Goal: Task Accomplishment & Management: Manage account settings

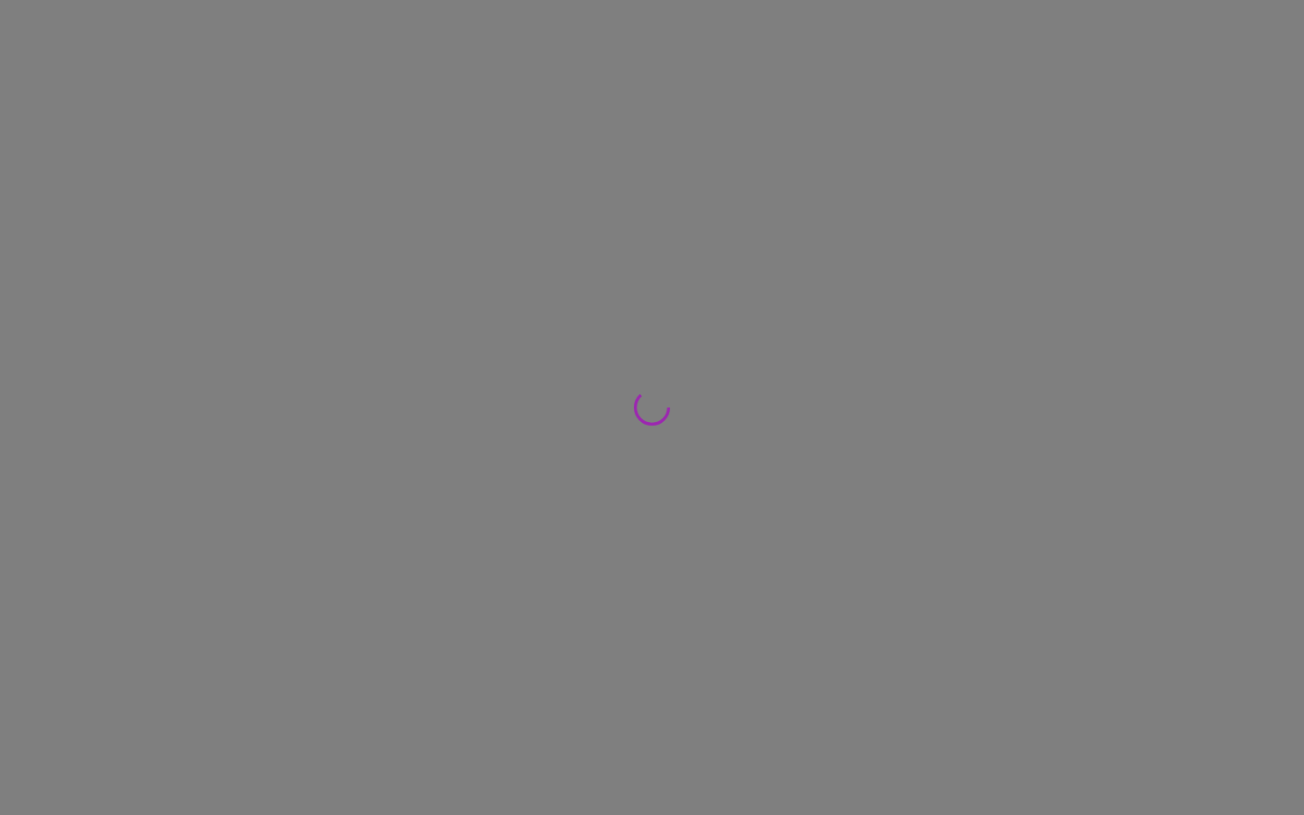
click at [483, 215] on div at bounding box center [652, 407] width 1304 height 815
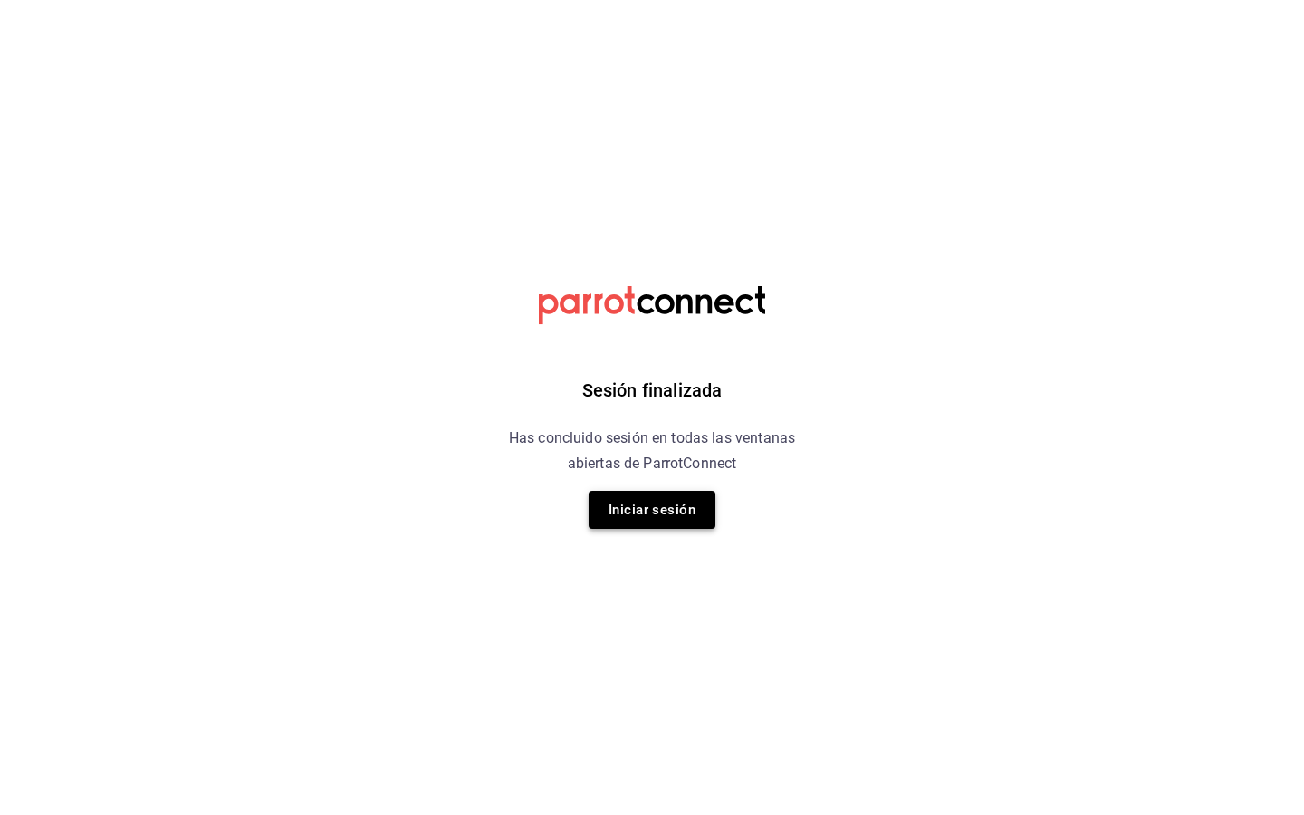
click at [693, 509] on button "Iniciar sesión" at bounding box center [651, 510] width 127 height 38
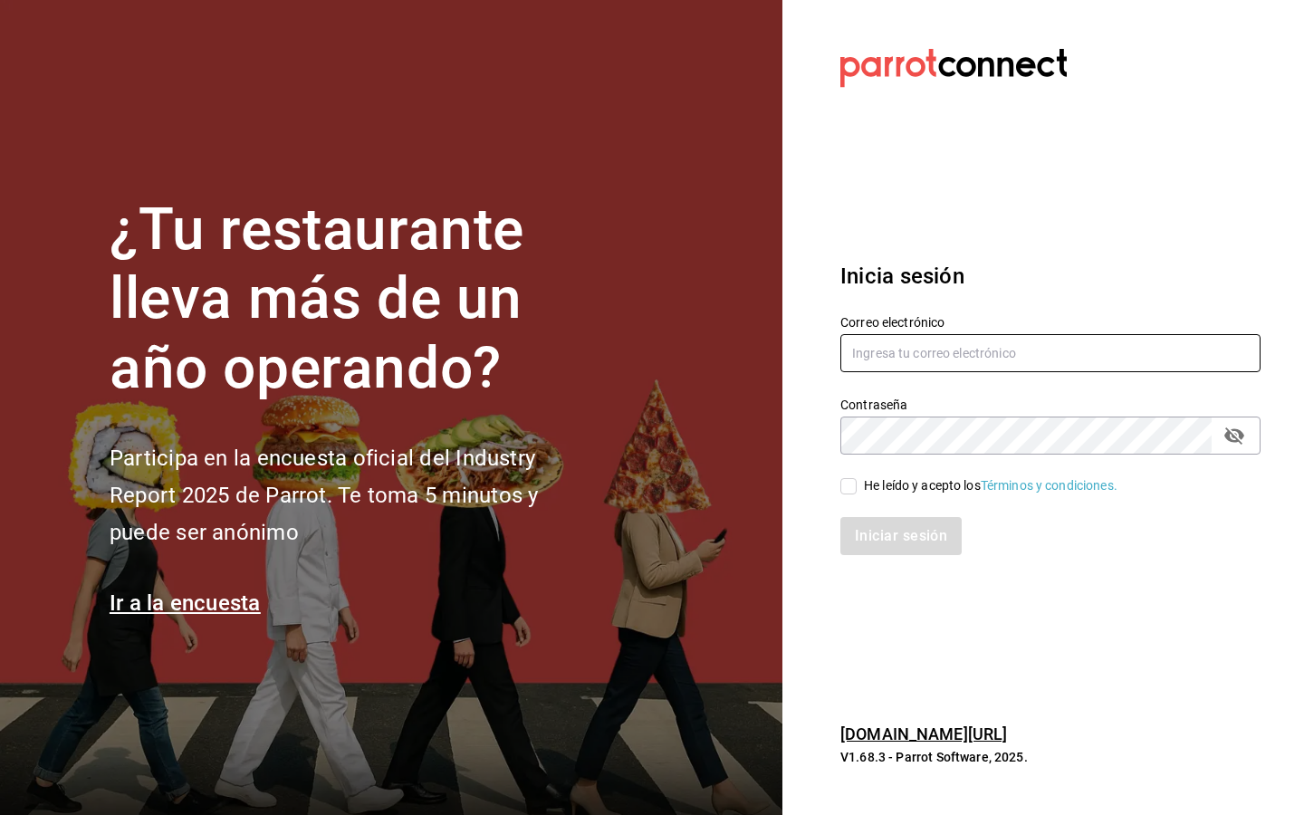
type input "[EMAIL_ADDRESS][DOMAIN_NAME]"
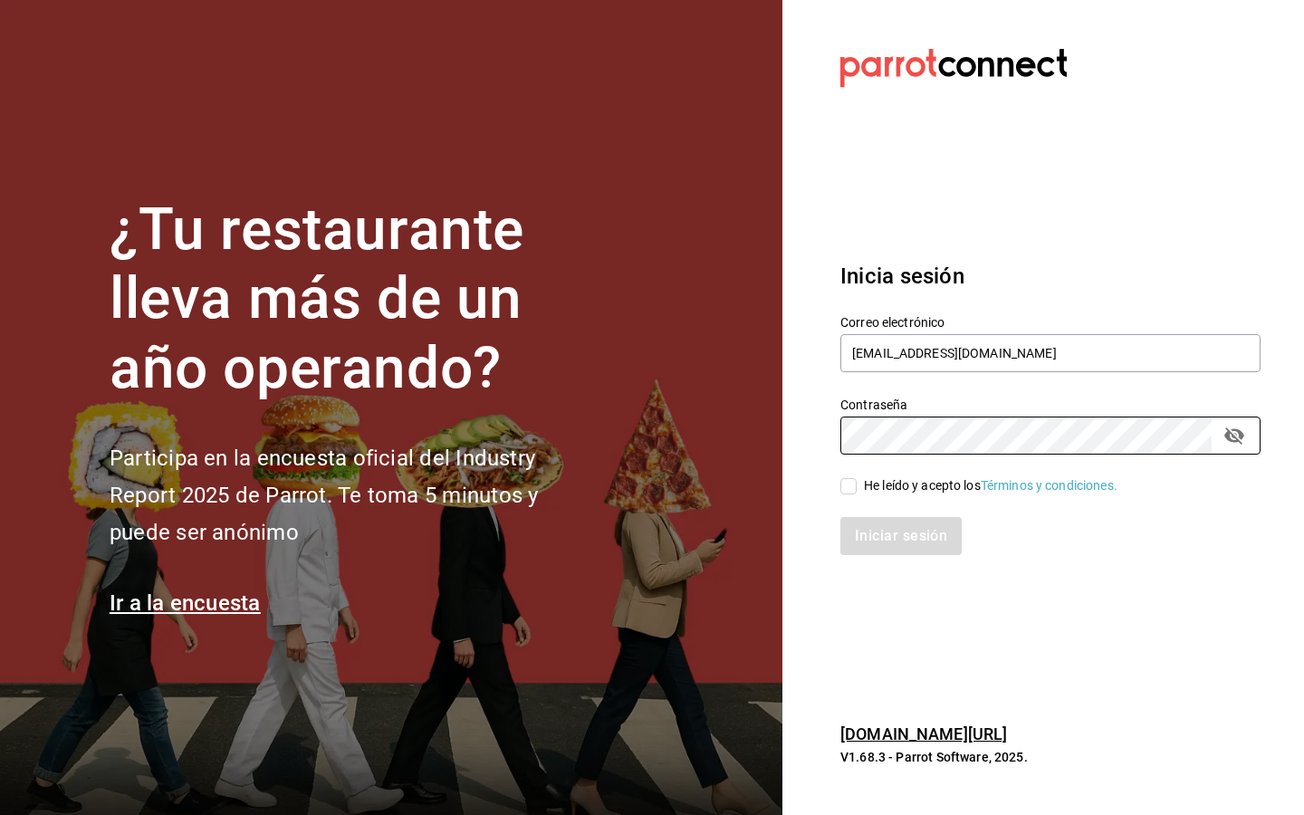
click at [851, 489] on input "He leído y acepto los Términos y condiciones." at bounding box center [848, 486] width 16 height 16
checkbox input "true"
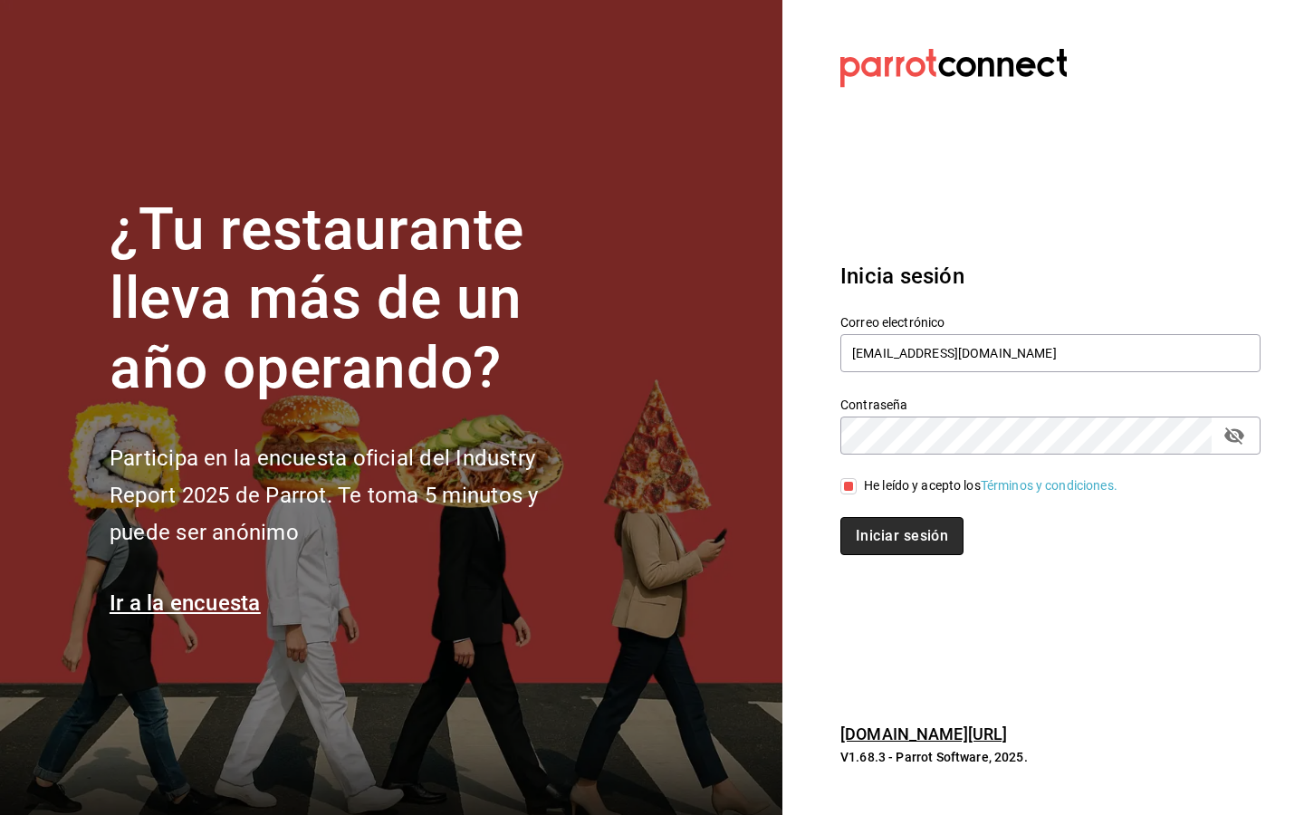
click at [899, 535] on button "Iniciar sesión" at bounding box center [901, 536] width 123 height 38
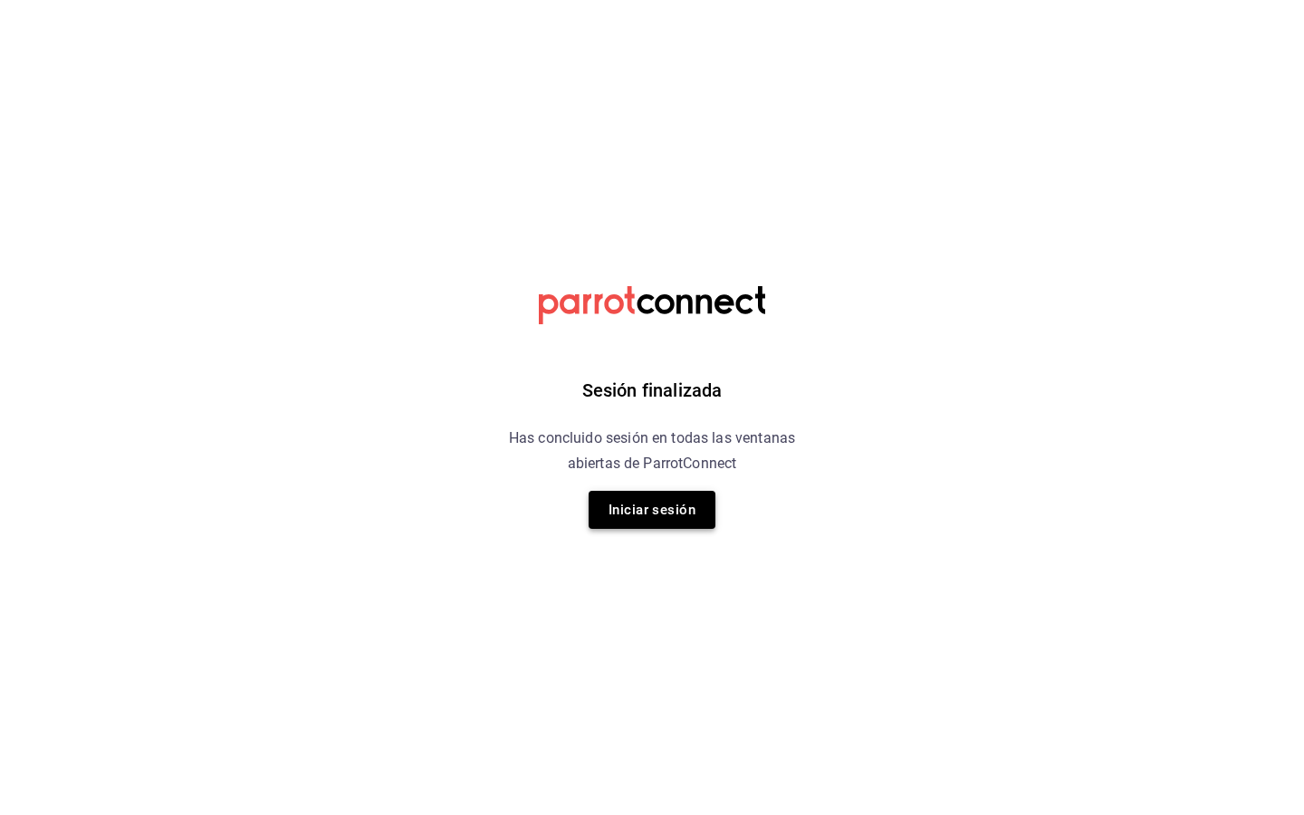
click at [692, 511] on button "Iniciar sesión" at bounding box center [651, 510] width 127 height 38
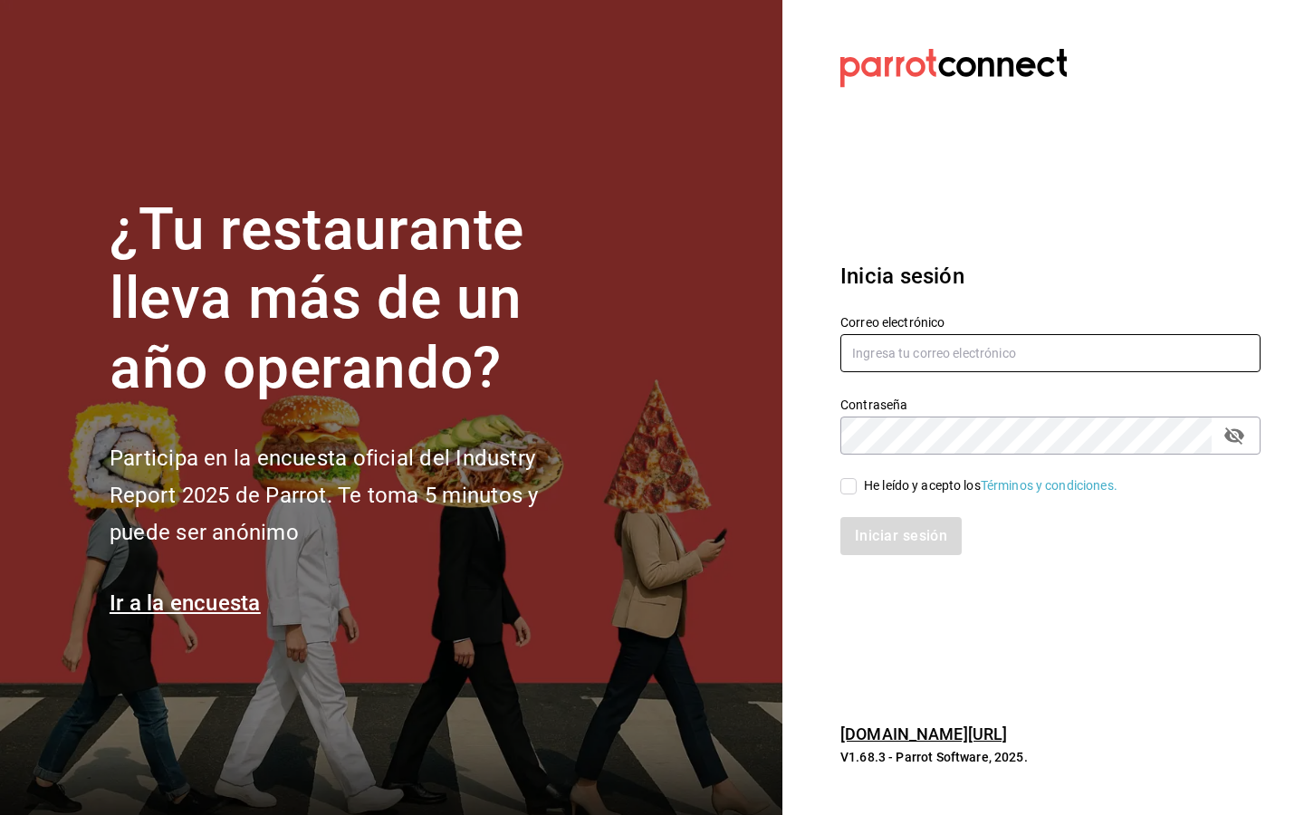
type input "[EMAIL_ADDRESS][DOMAIN_NAME]"
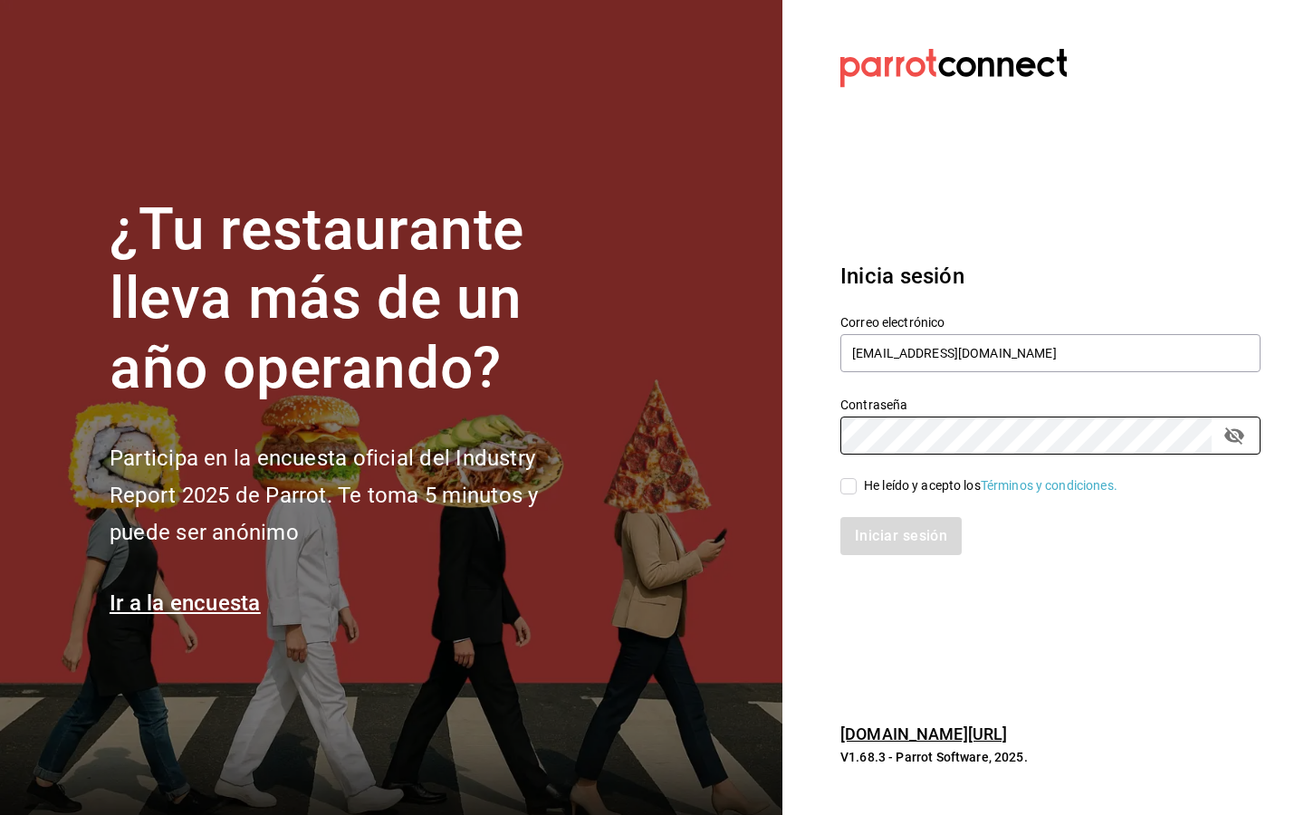
click at [855, 482] on input "He leído y acepto los Términos y condiciones." at bounding box center [848, 486] width 16 height 16
checkbox input "true"
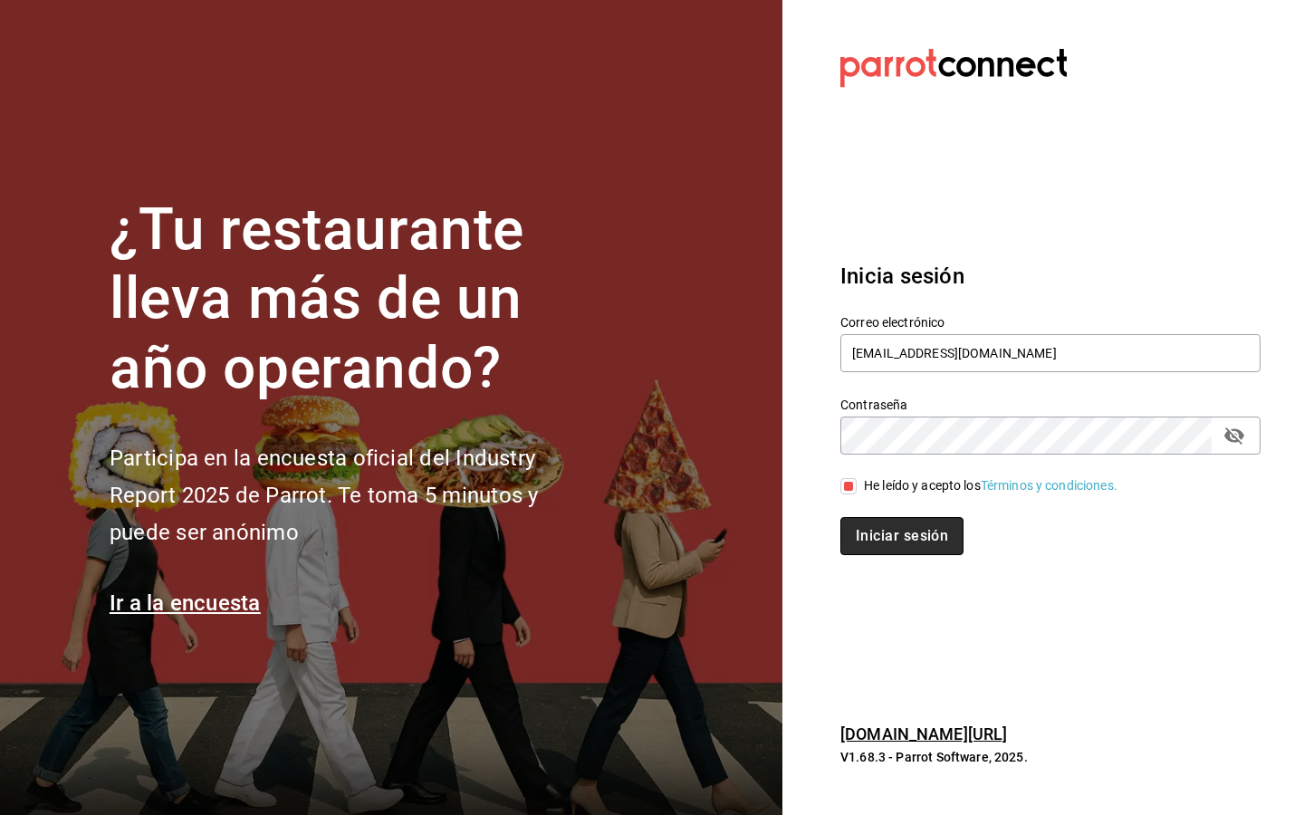
click at [859, 546] on button "Iniciar sesión" at bounding box center [901, 536] width 123 height 38
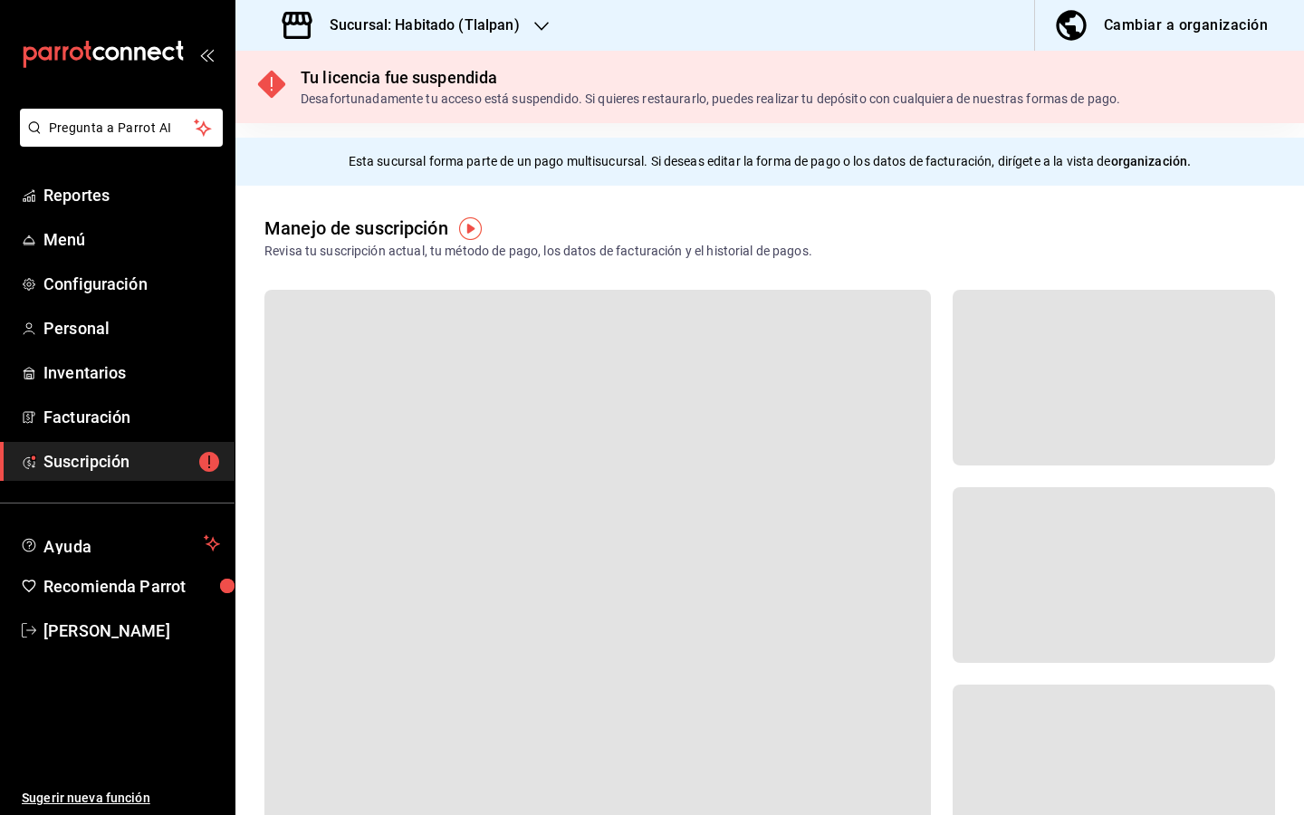
drag, startPoint x: 519, startPoint y: 21, endPoint x: 519, endPoint y: 796, distance: 774.9
click at [519, 21] on div "Sucursal: Habitado (Tlalpan)" at bounding box center [403, 25] width 306 height 51
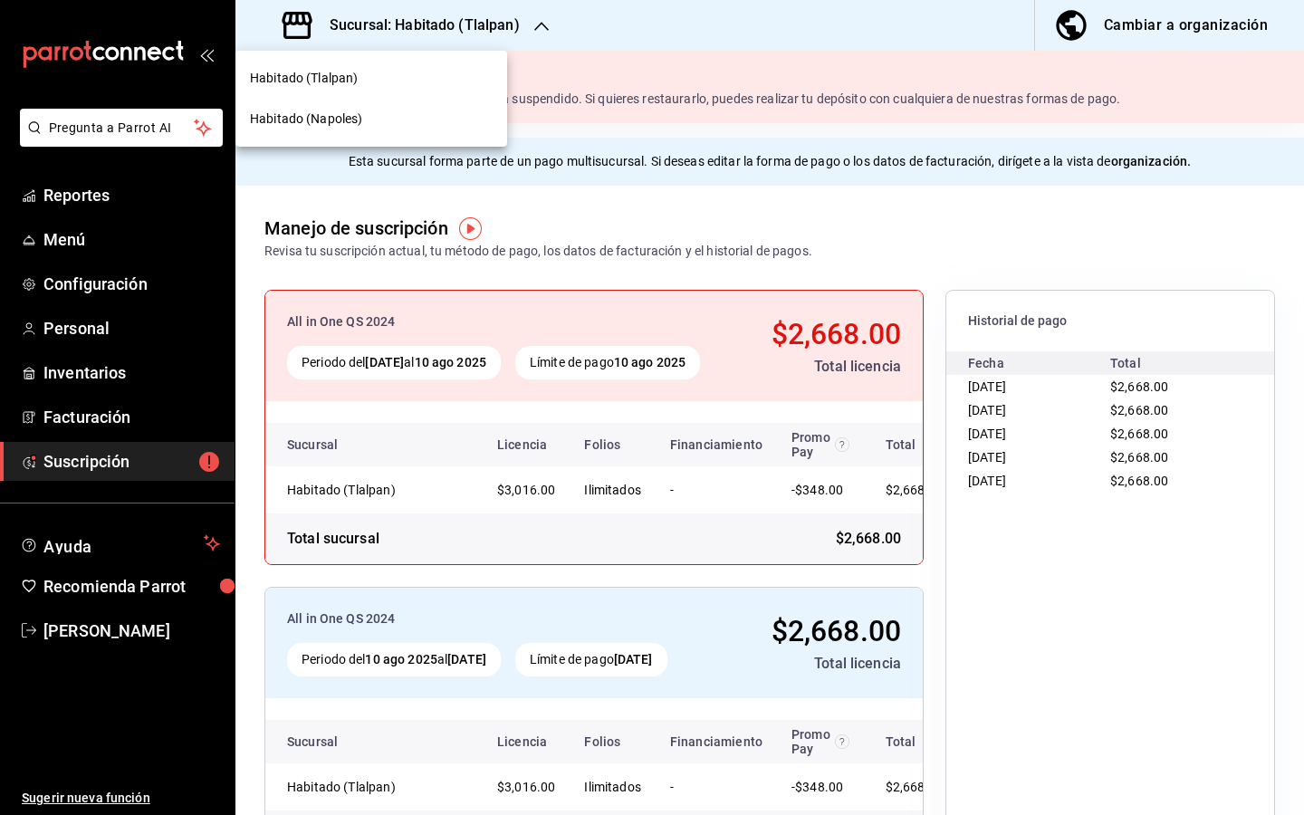
click at [405, 121] on div "Habitado (Napoles)" at bounding box center [371, 119] width 243 height 19
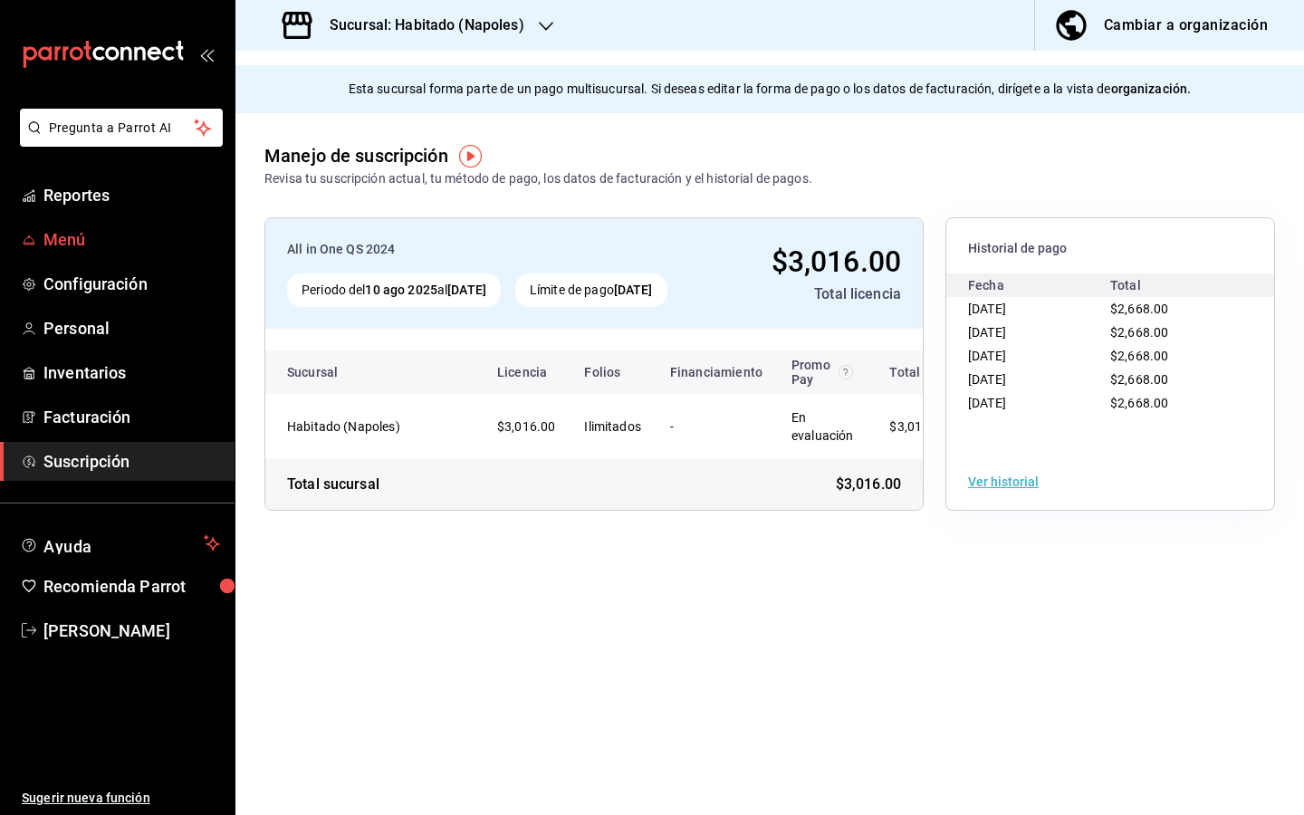
click at [119, 250] on span "Menú" at bounding box center [131, 239] width 177 height 24
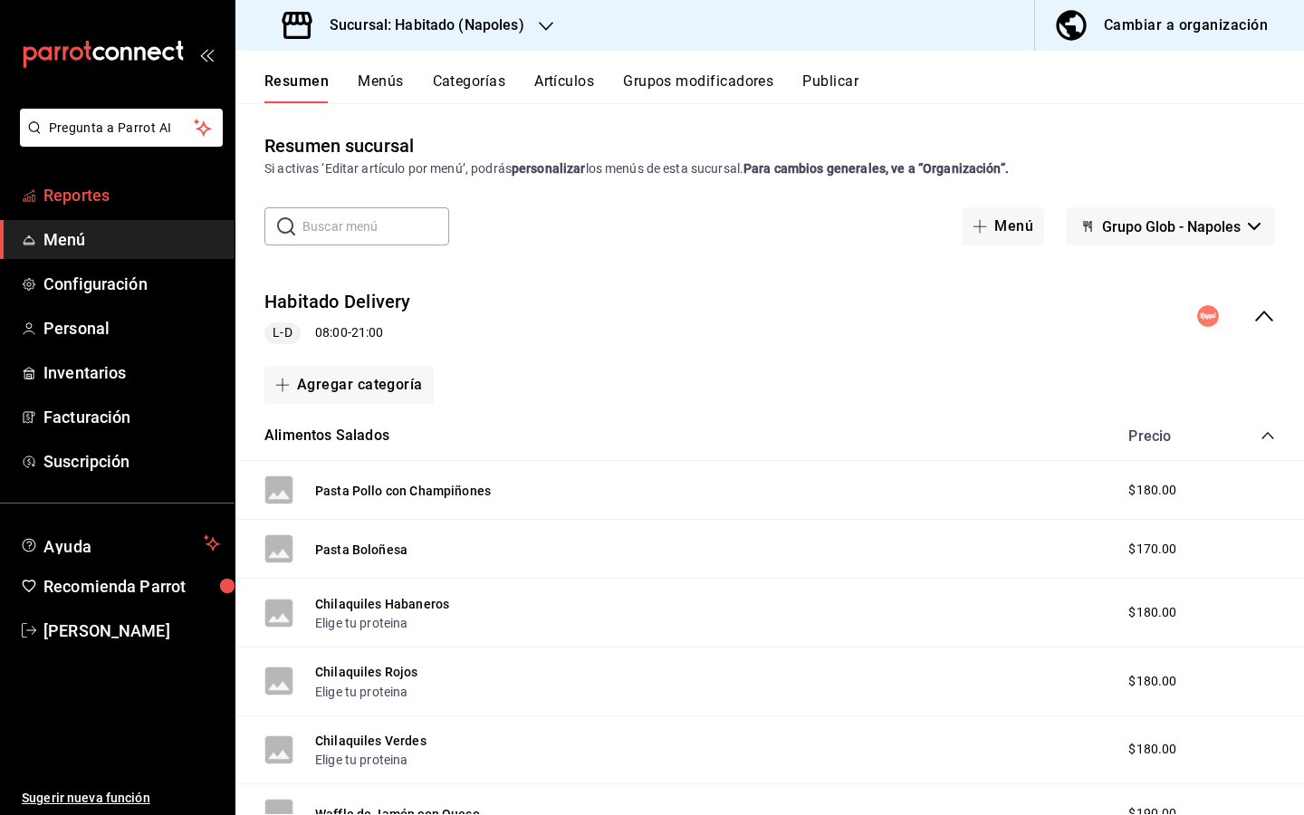
click at [113, 197] on span "Reportes" at bounding box center [131, 195] width 177 height 24
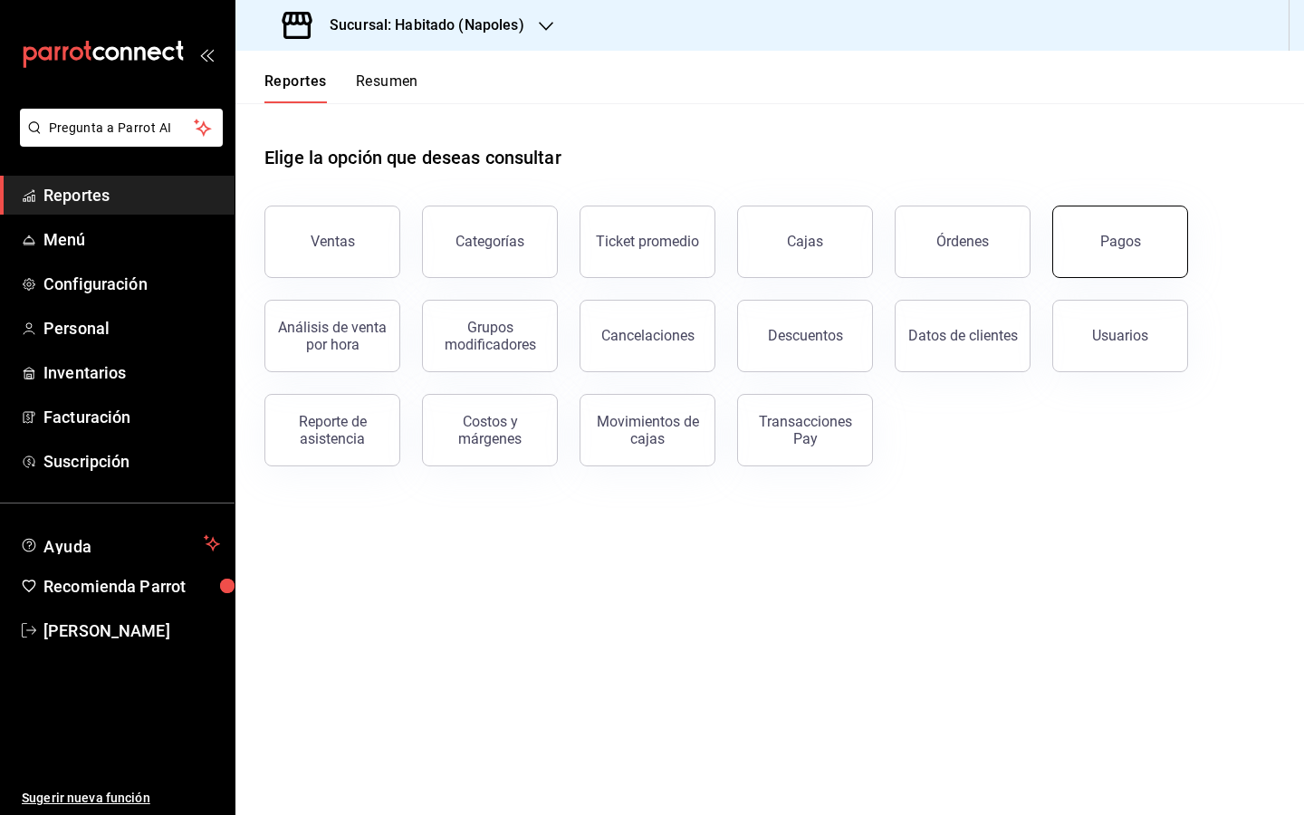
click at [1145, 234] on button "Pagos" at bounding box center [1120, 241] width 136 height 72
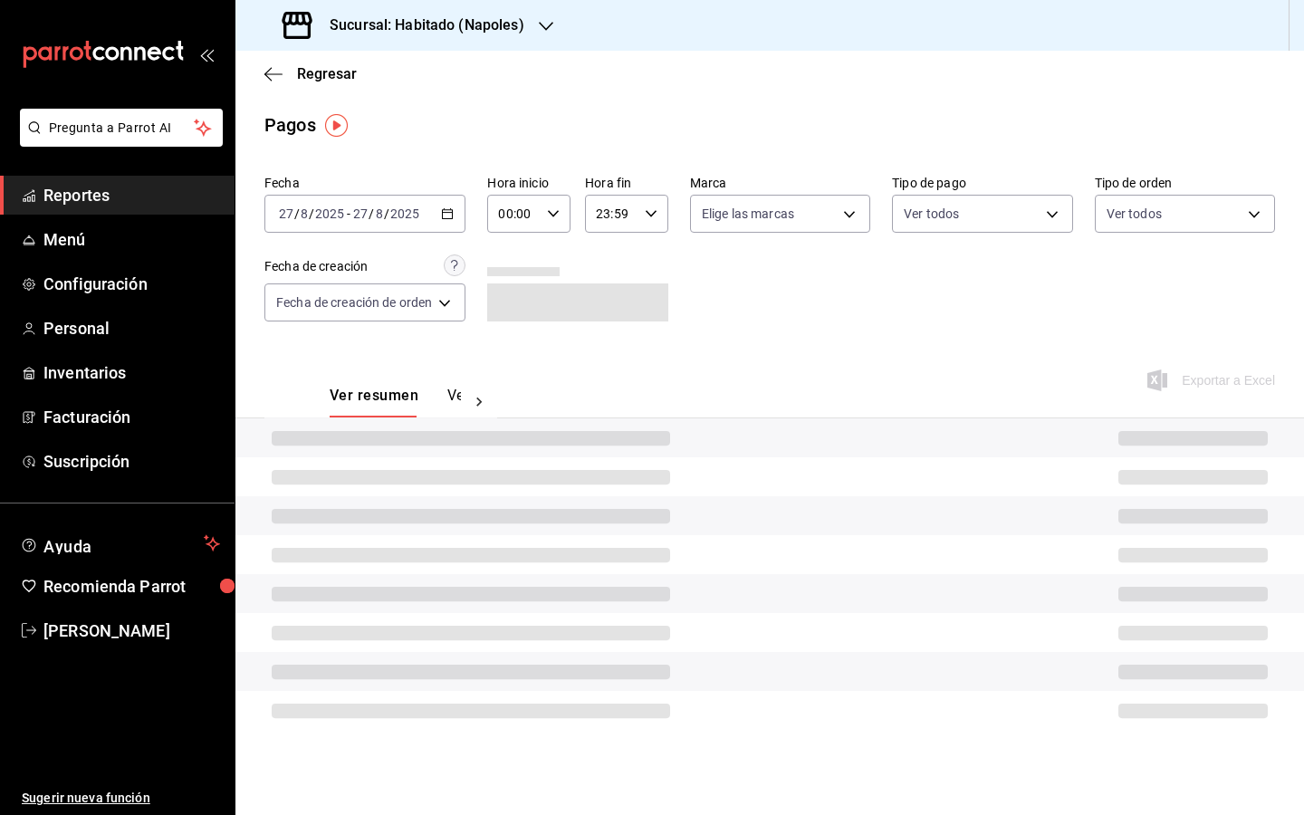
click at [448, 217] on icon "button" at bounding box center [447, 213] width 13 height 13
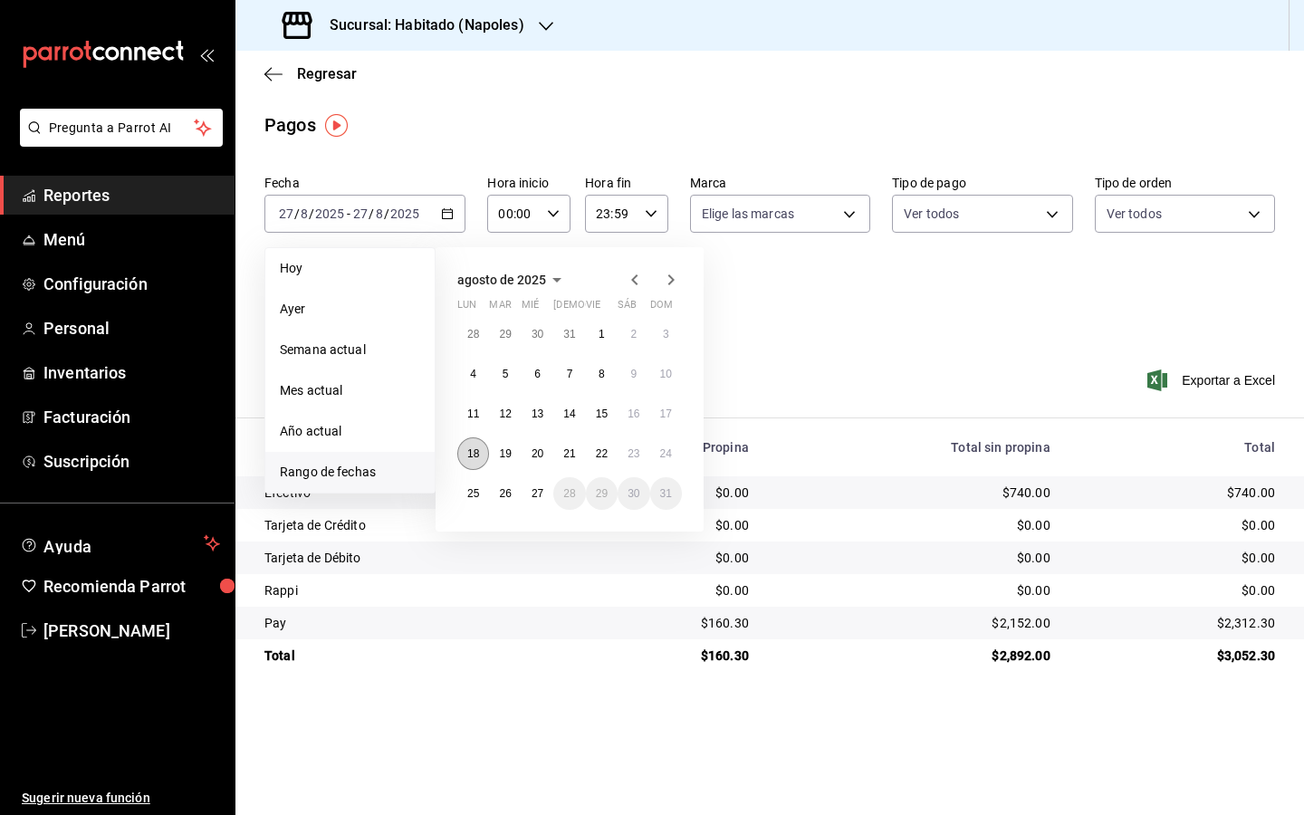
click at [477, 454] on abbr "18" at bounding box center [473, 453] width 12 height 13
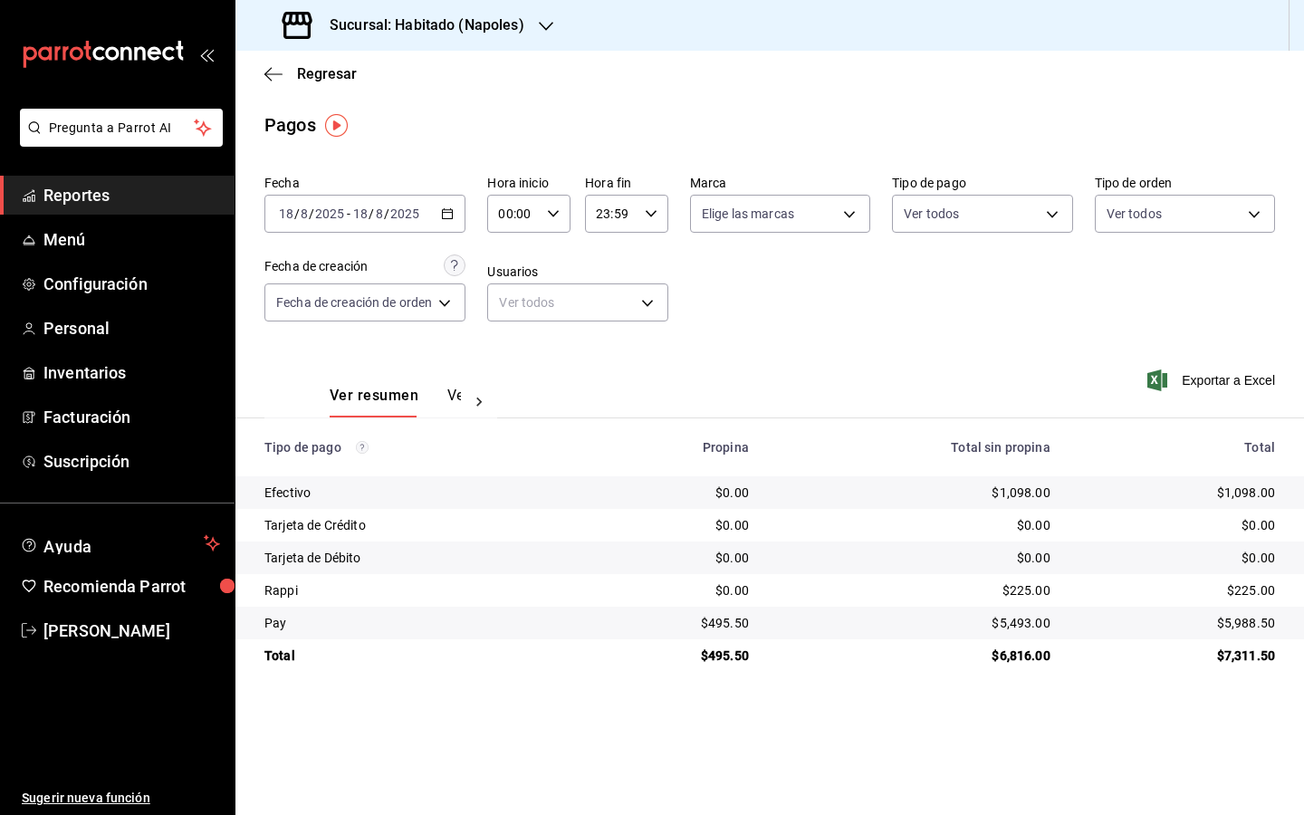
click at [450, 215] on icon "button" at bounding box center [447, 213] width 13 height 13
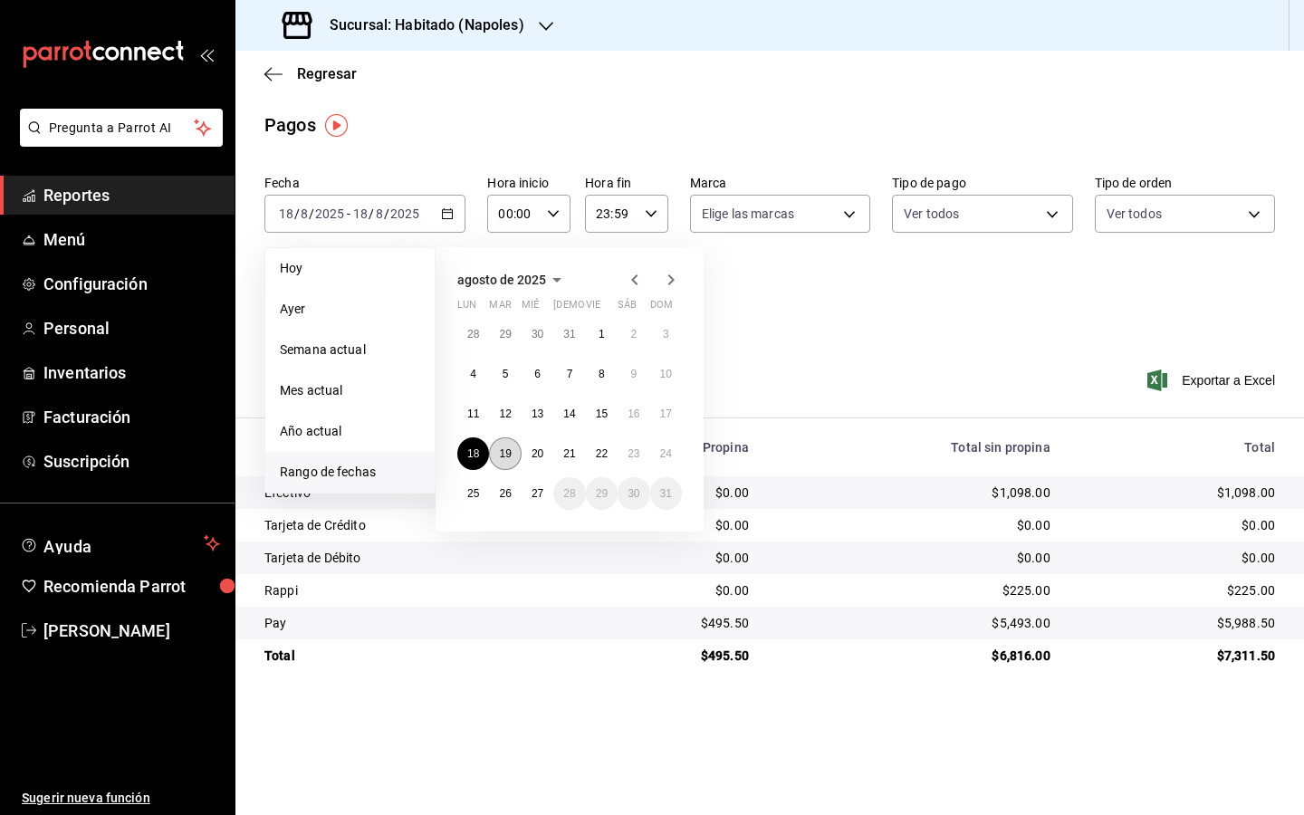
click at [511, 453] on abbr "19" at bounding box center [505, 453] width 12 height 13
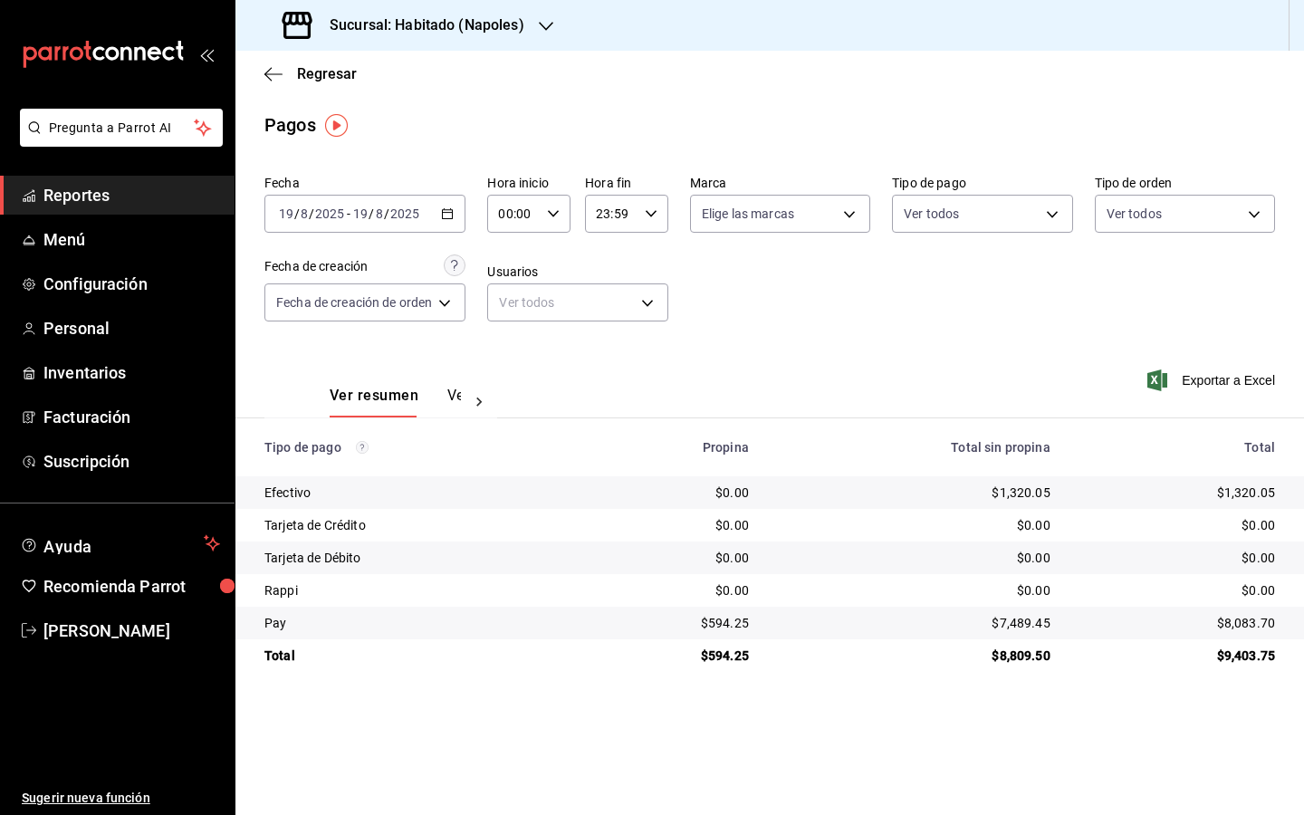
click at [449, 220] on div "2025-08-19 19 / 8 / 2025 - 2025-08-19 19 / 8 / 2025" at bounding box center [364, 214] width 201 height 38
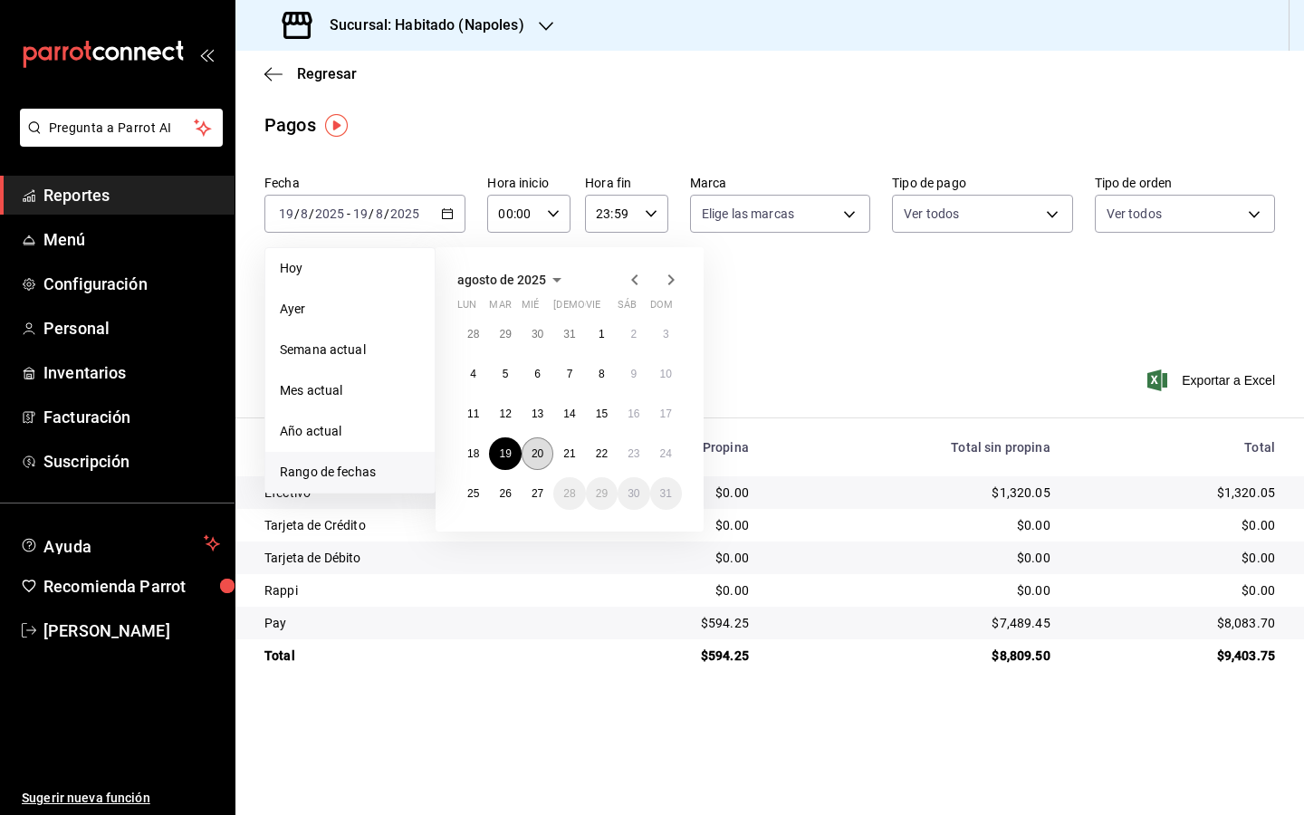
click at [542, 455] on abbr "20" at bounding box center [537, 453] width 12 height 13
click at [543, 454] on abbr "20" at bounding box center [537, 453] width 12 height 13
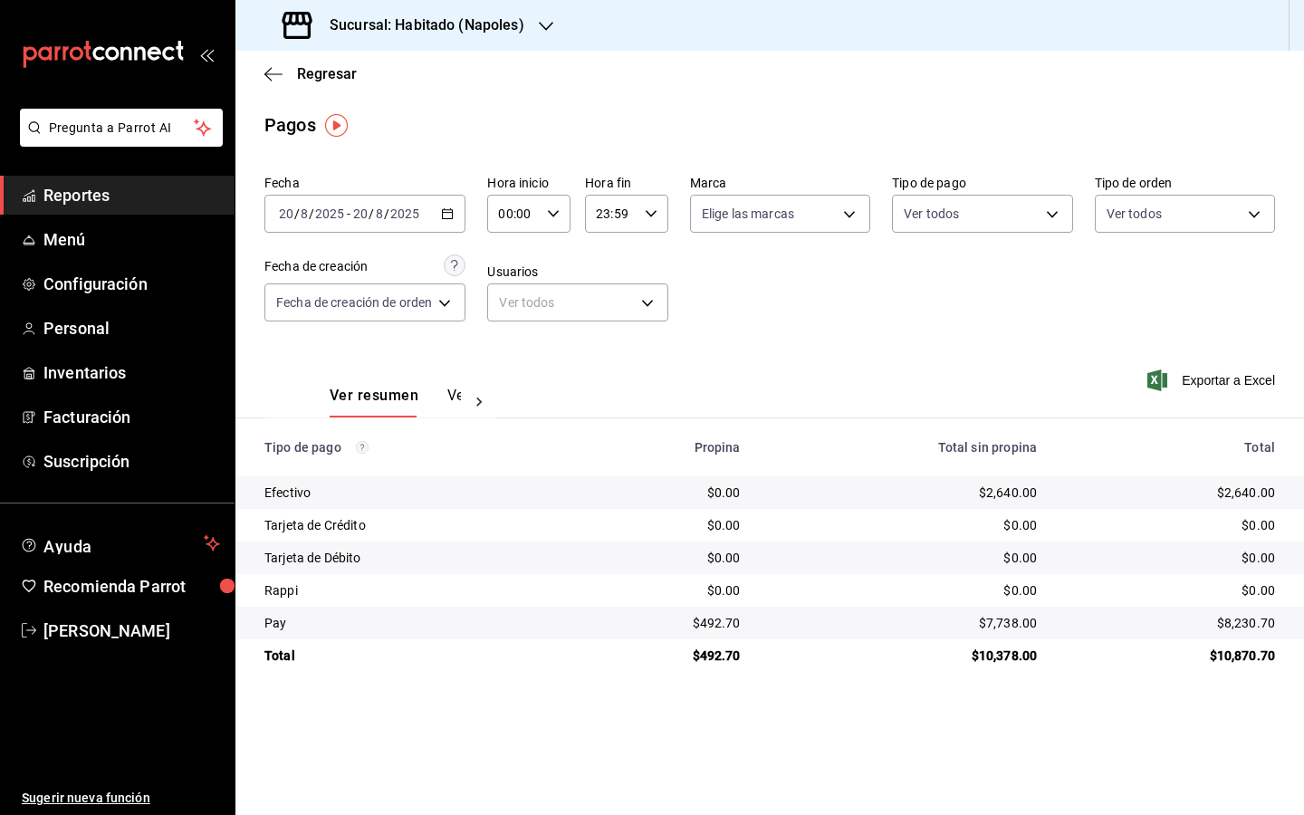
click at [450, 225] on div "2025-08-20 20 / 8 / 2025 - 2025-08-20 20 / 8 / 2025" at bounding box center [364, 214] width 201 height 38
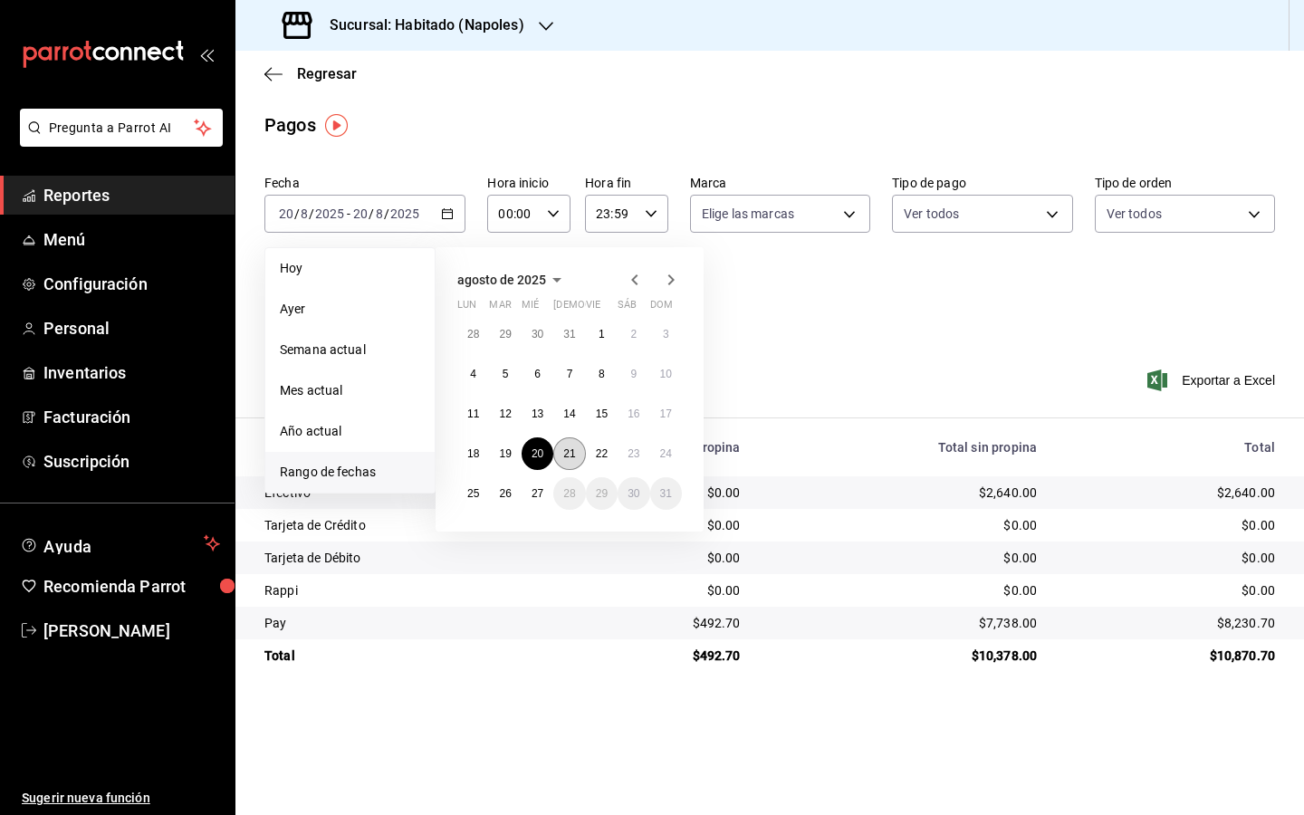
click at [577, 460] on button "21" at bounding box center [569, 453] width 32 height 33
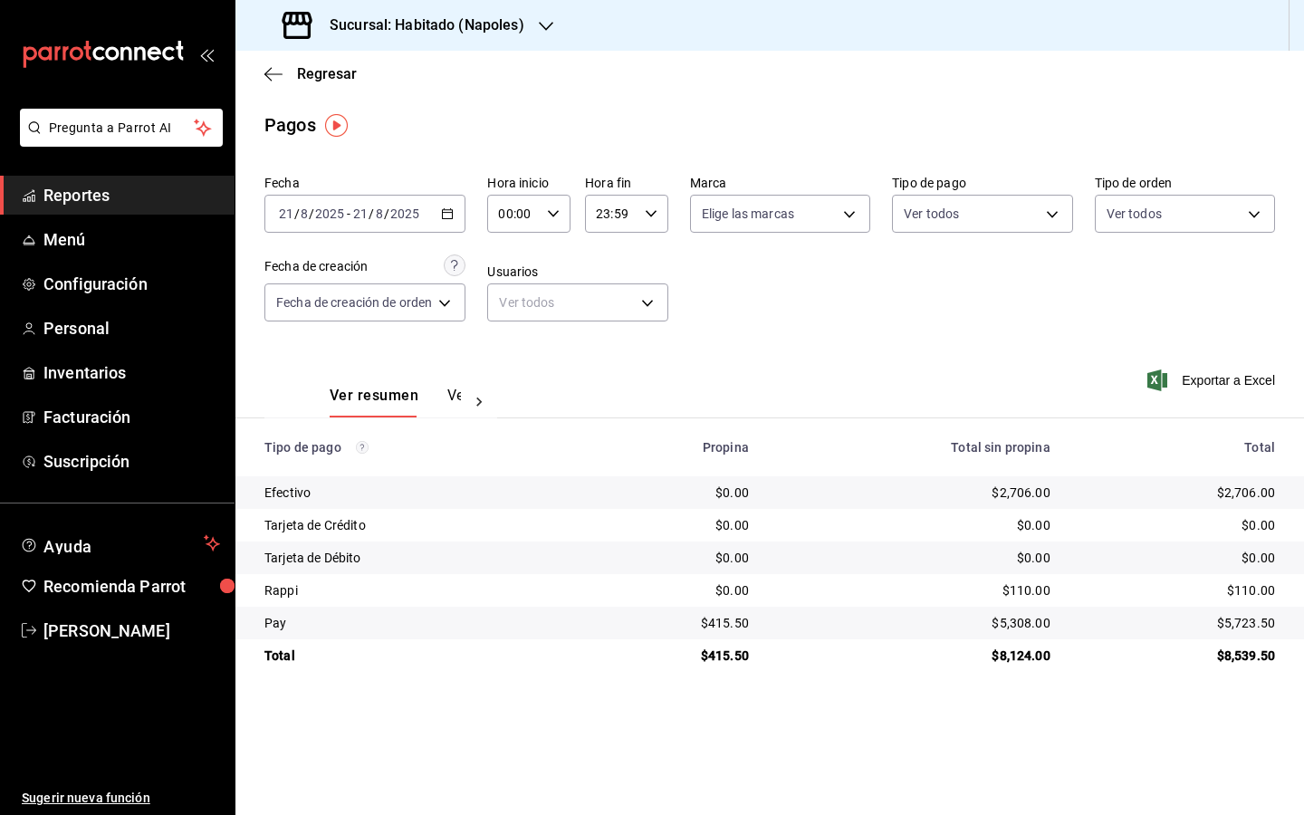
click at [452, 217] on icon "button" at bounding box center [447, 213] width 13 height 13
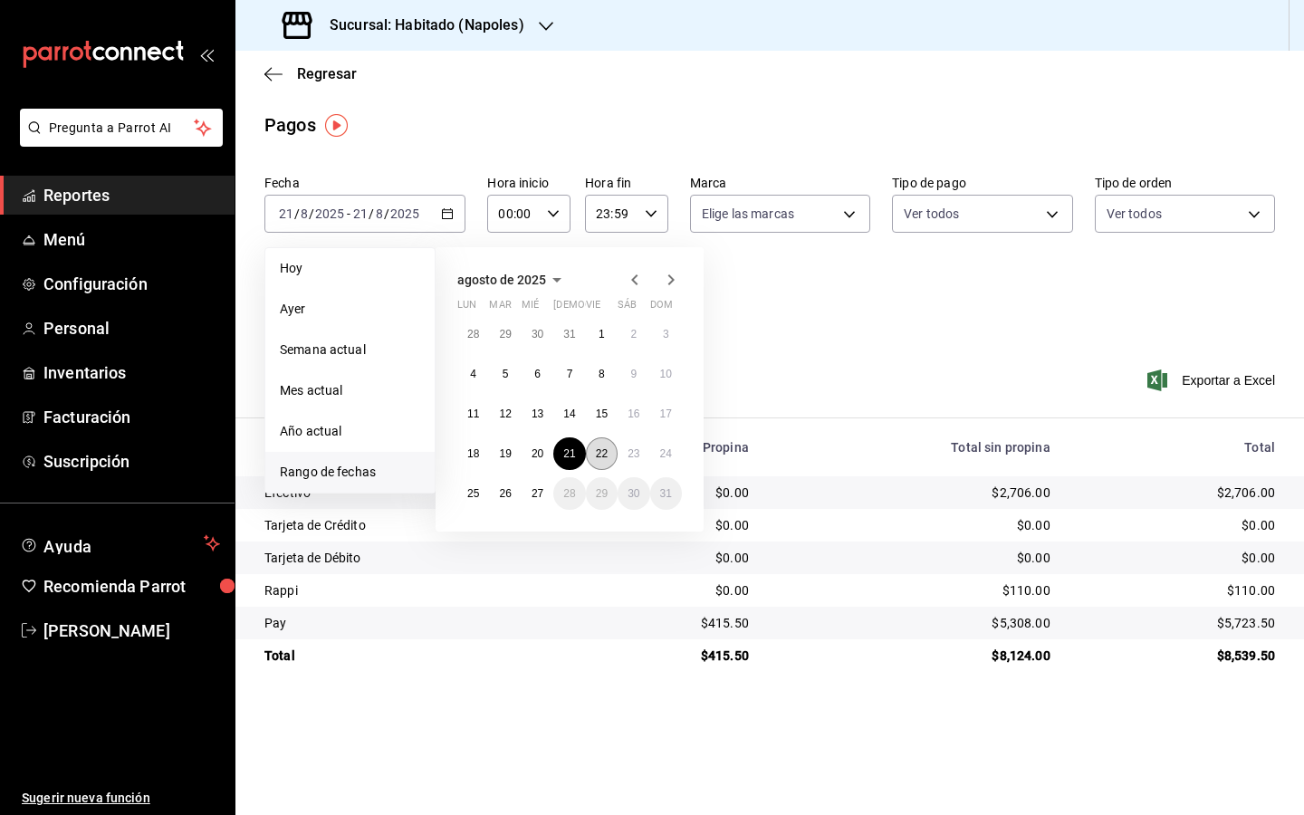
click at [612, 456] on button "22" at bounding box center [602, 453] width 32 height 33
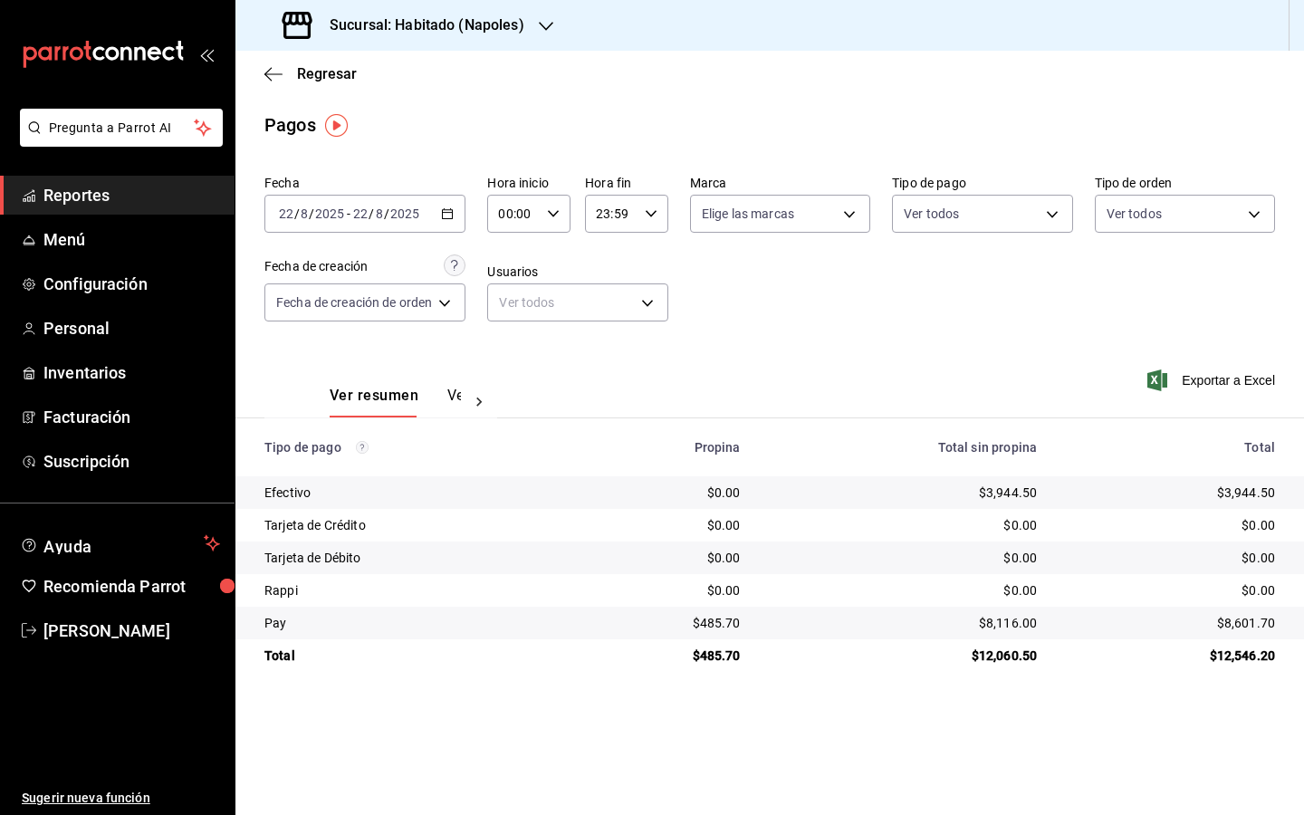
click at [463, 221] on div "2025-08-22 22 / 8 / 2025 - 2025-08-22 22 / 8 / 2025" at bounding box center [364, 214] width 201 height 38
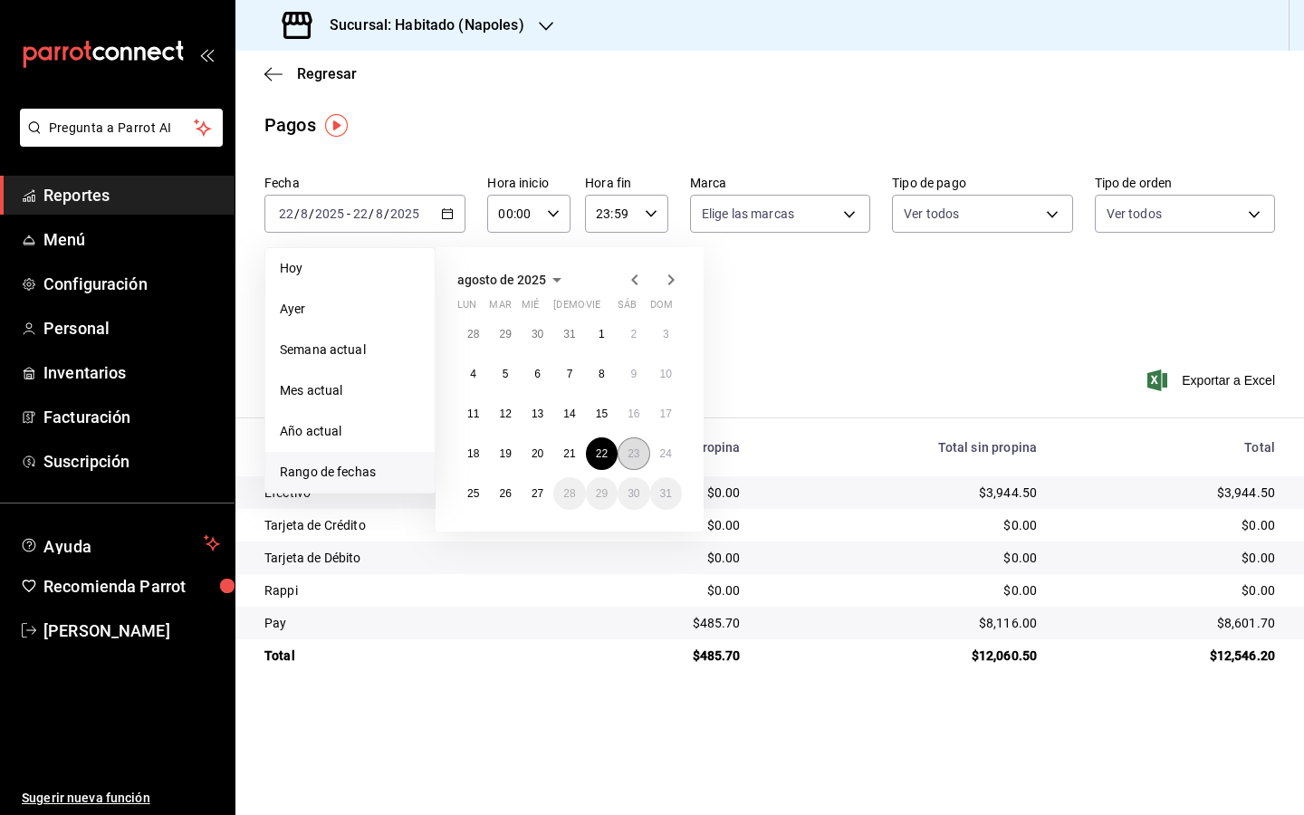
click at [632, 452] on abbr "23" at bounding box center [633, 453] width 12 height 13
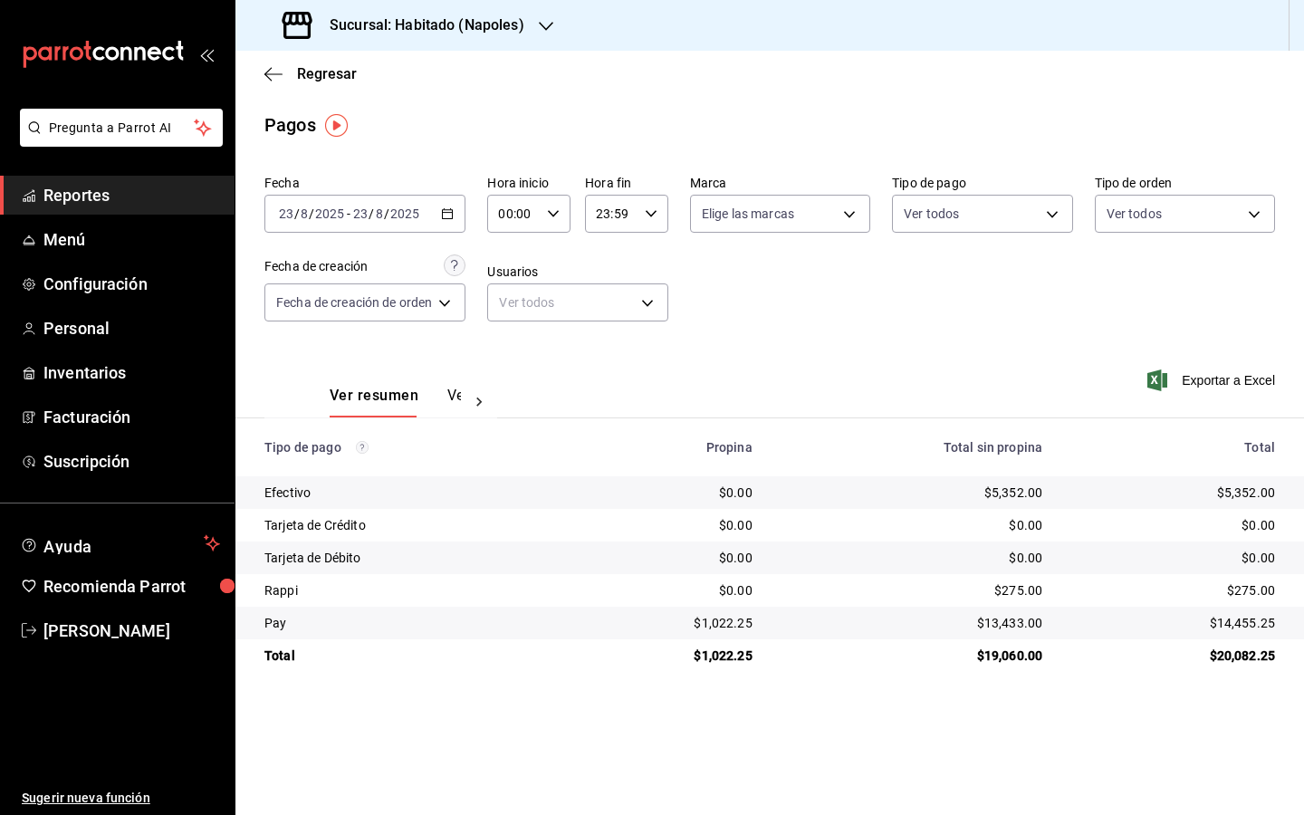
click at [450, 210] on \(Stroke\) "button" at bounding box center [447, 214] width 11 height 10
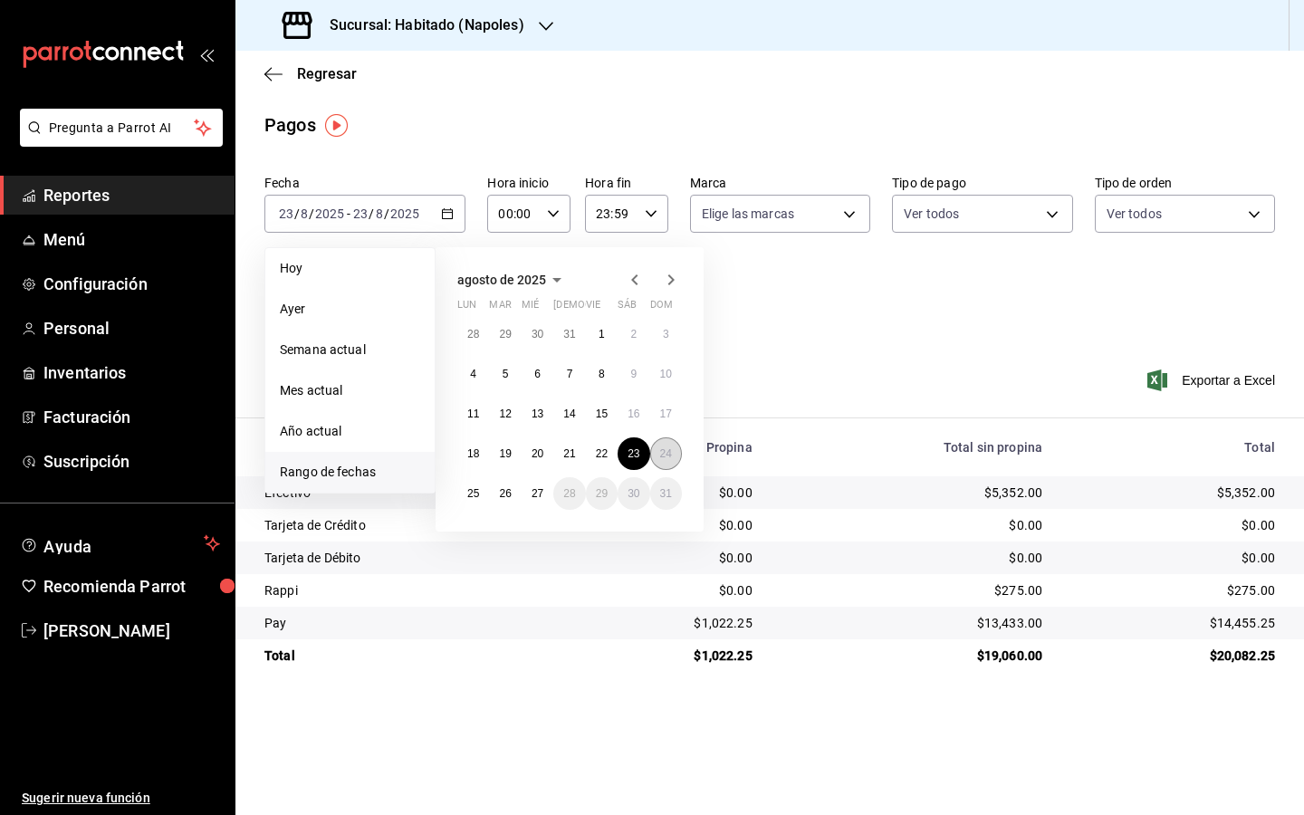
click at [671, 453] on abbr "24" at bounding box center [666, 453] width 12 height 13
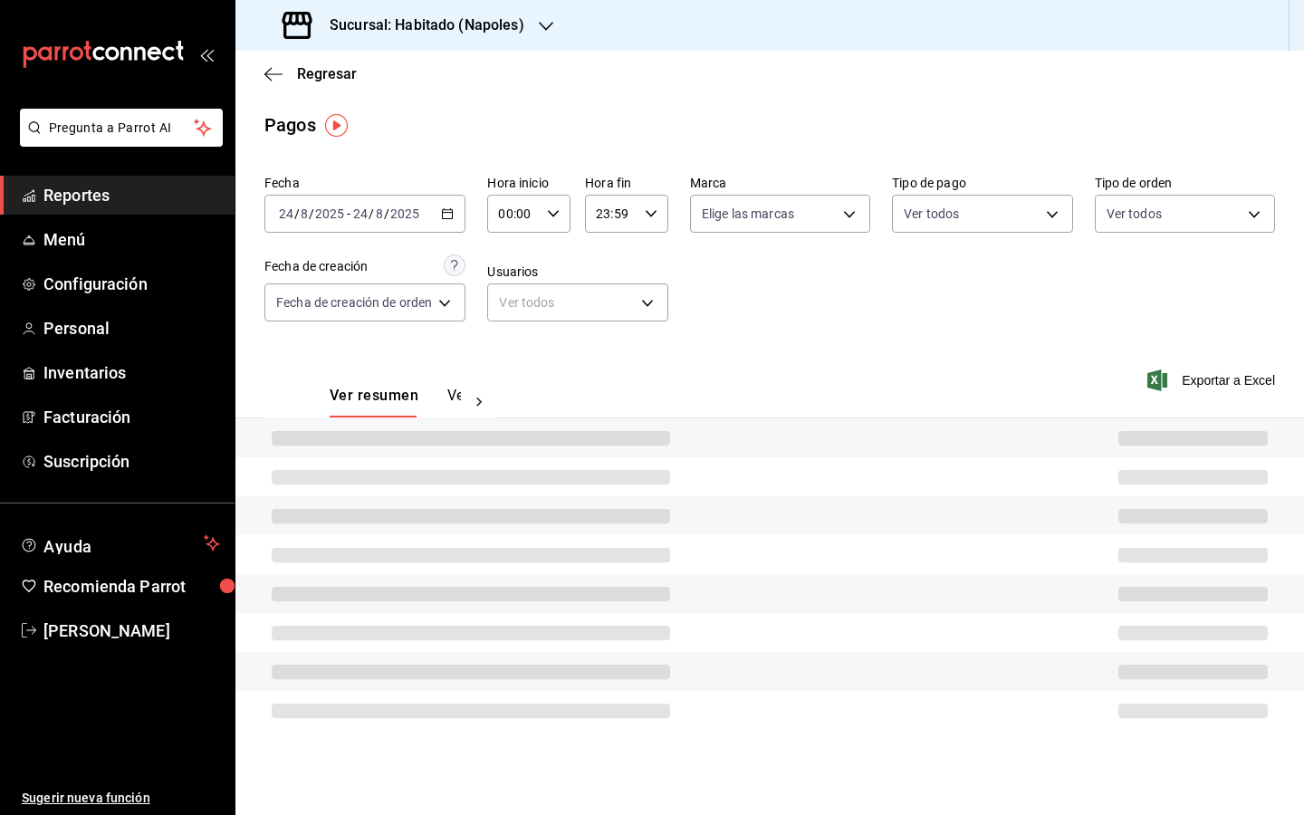
click at [671, 453] on div at bounding box center [769, 437] width 1068 height 39
